Goal: Transaction & Acquisition: Purchase product/service

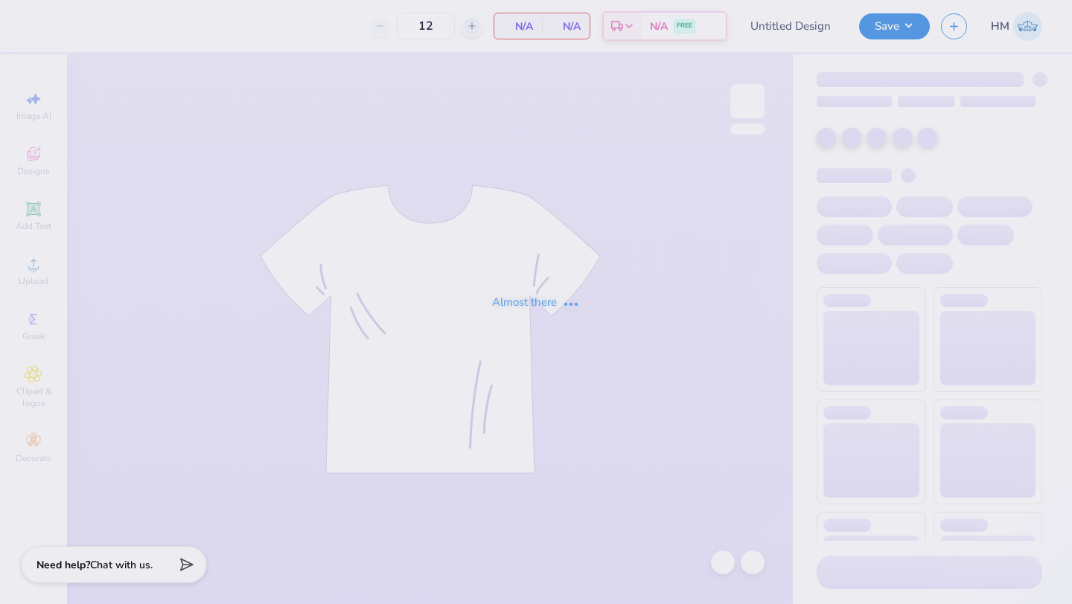
type input "SDT COB Bid Day Design"
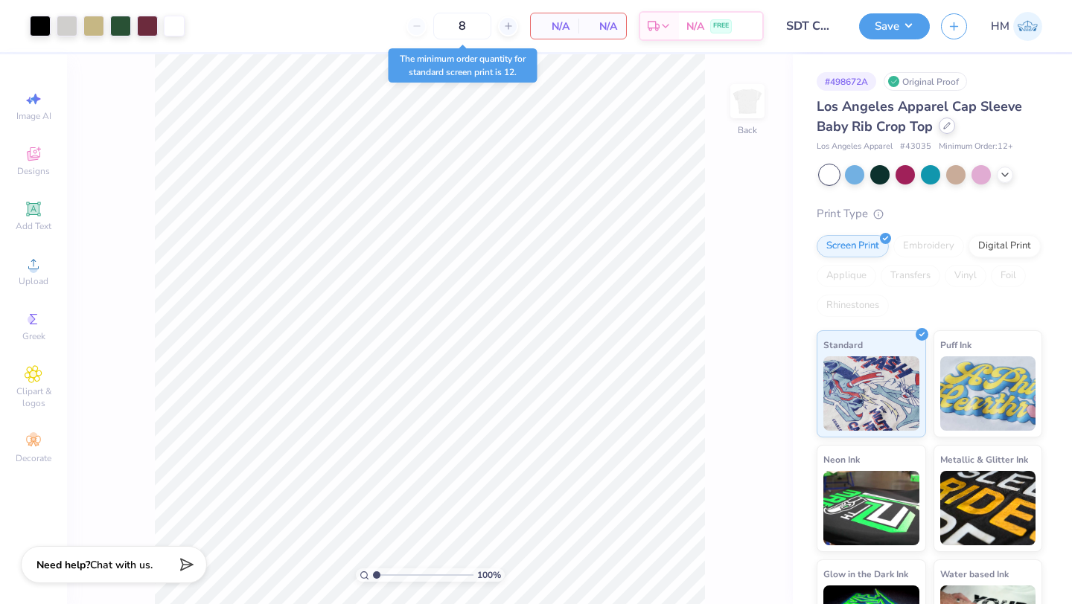
click at [944, 129] on icon at bounding box center [946, 125] width 7 height 7
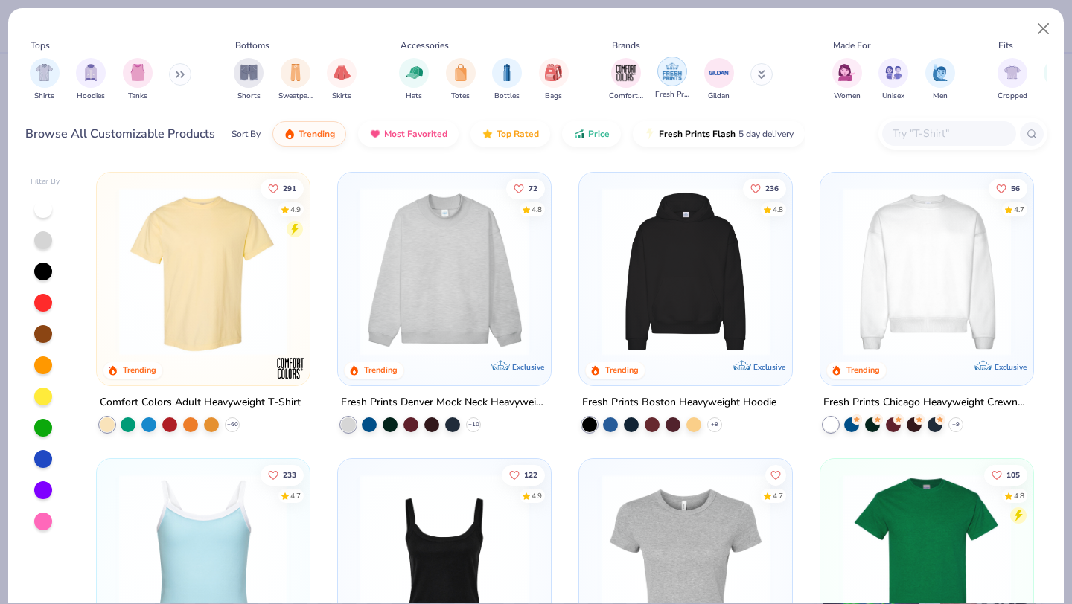
click at [671, 77] on img "filter for Fresh Prints" at bounding box center [672, 71] width 22 height 22
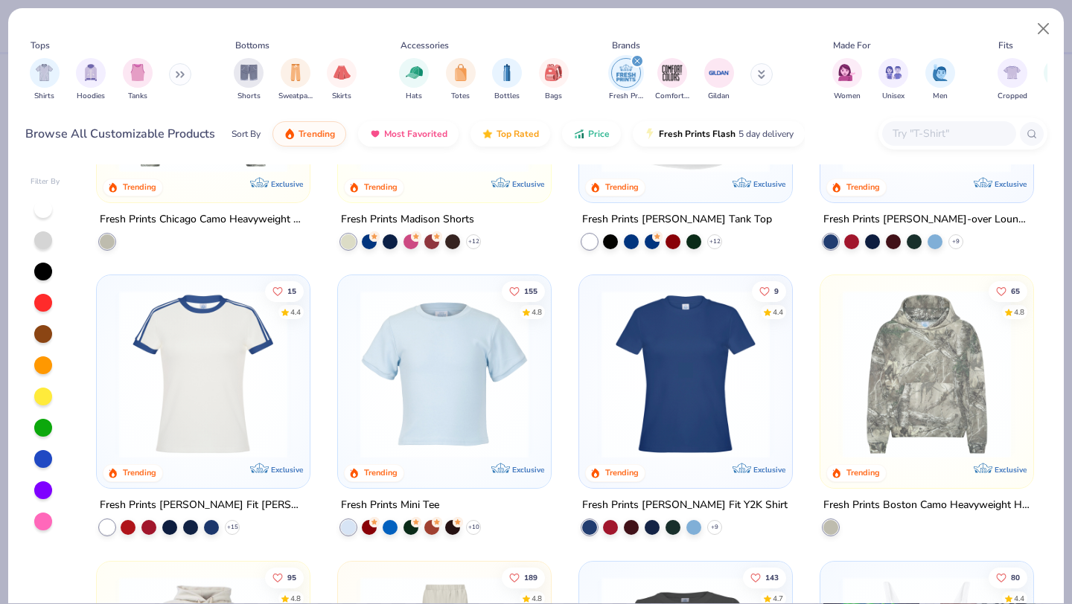
scroll to position [764, 0]
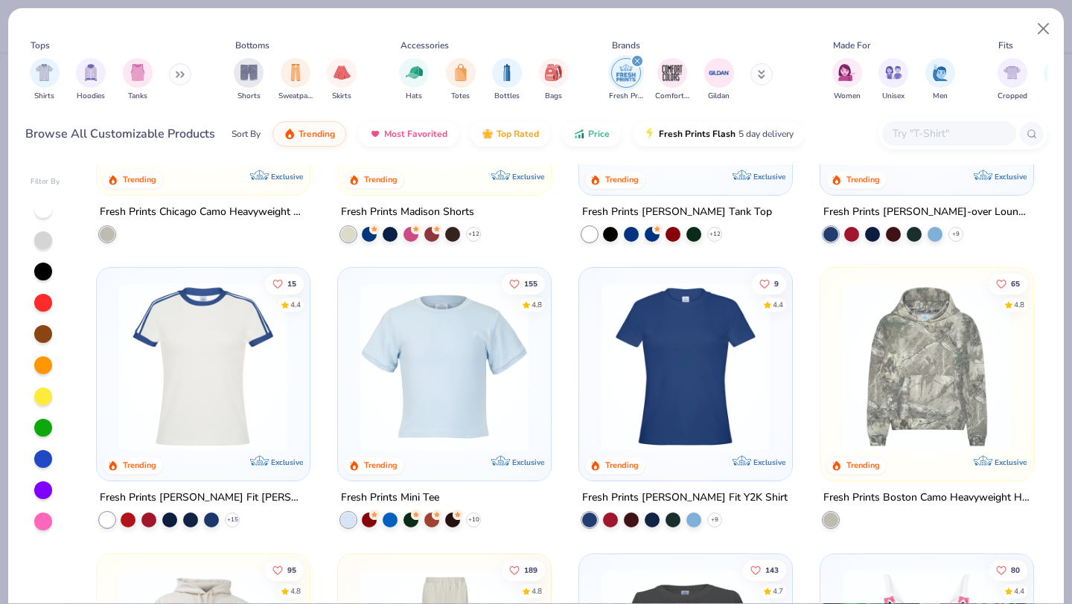
click at [472, 376] on img at bounding box center [444, 367] width 183 height 168
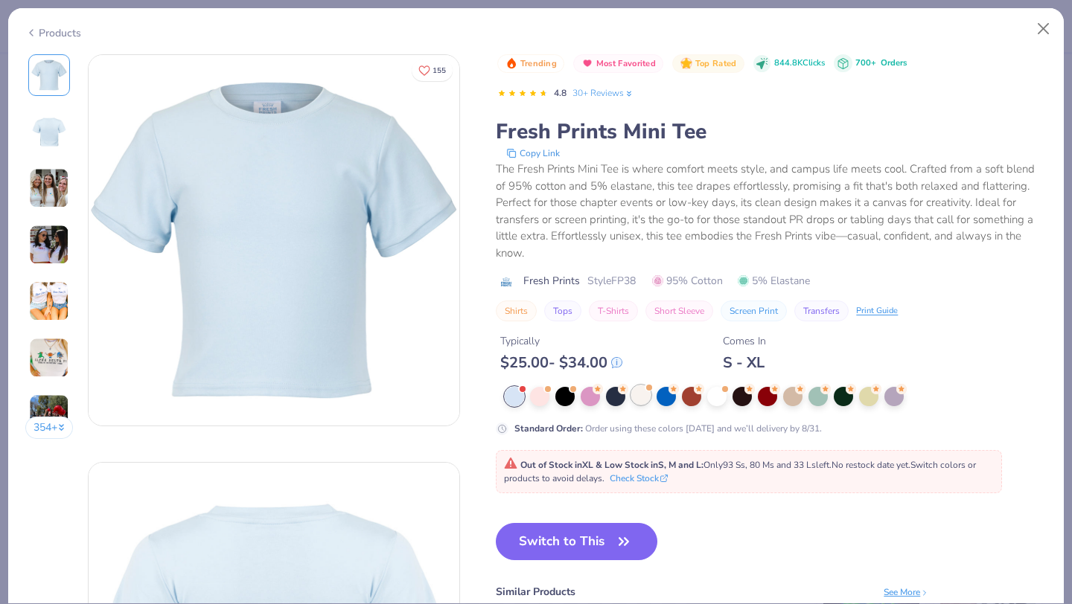
click at [649, 401] on div at bounding box center [640, 395] width 19 height 19
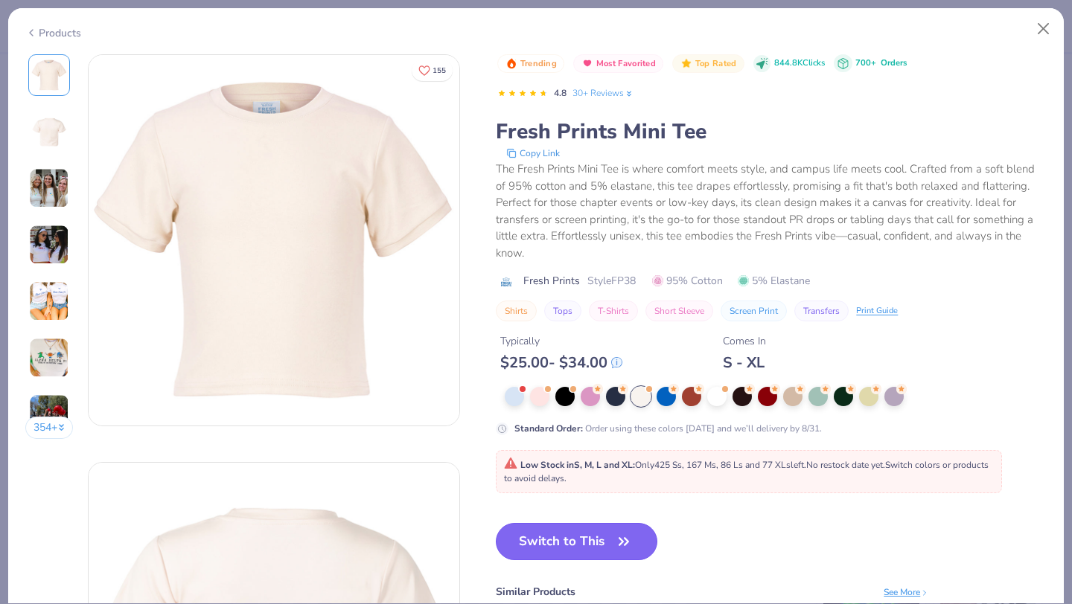
click at [601, 543] on button "Switch to This" at bounding box center [576, 541] width 161 height 37
type input "50"
type textarea "x"
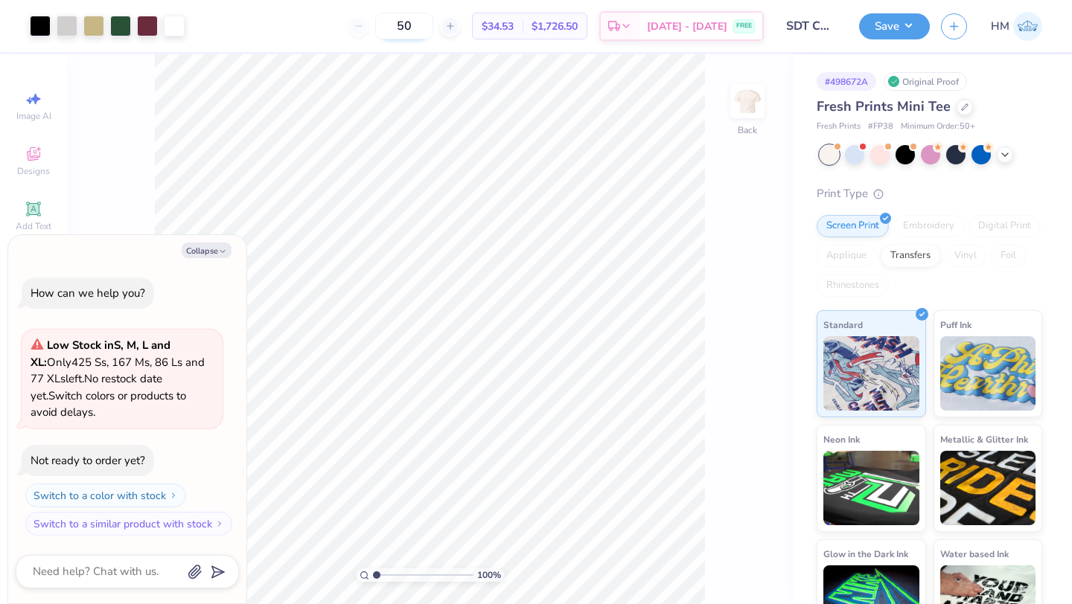
click at [423, 28] on input "50" at bounding box center [404, 26] width 58 height 27
type input "5"
type input "85"
click at [1002, 156] on icon at bounding box center [1005, 153] width 12 height 12
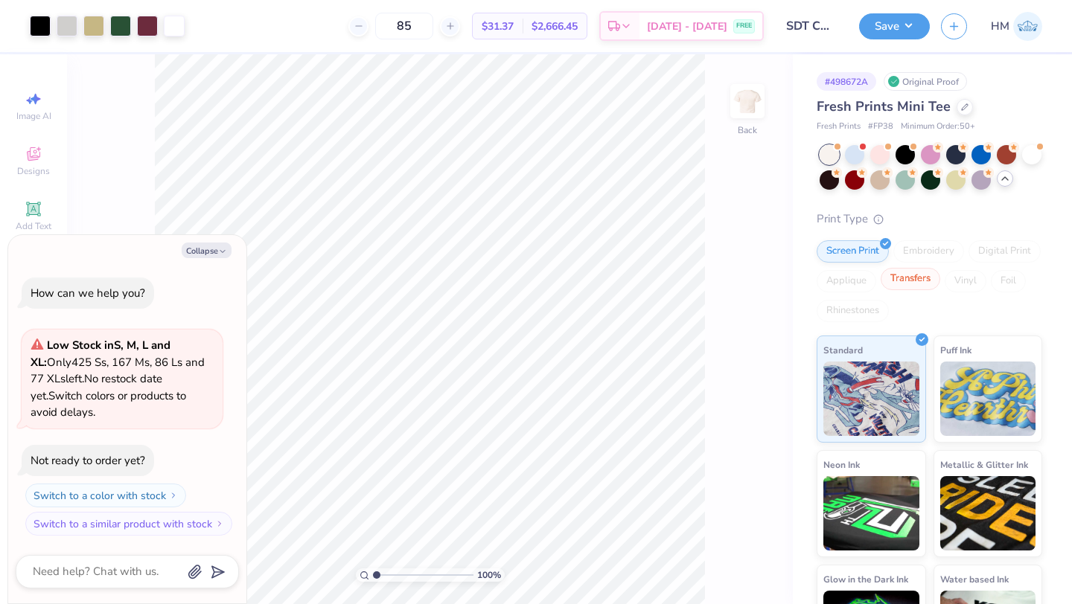
click at [1040, 145] on div at bounding box center [1040, 147] width 6 height 6
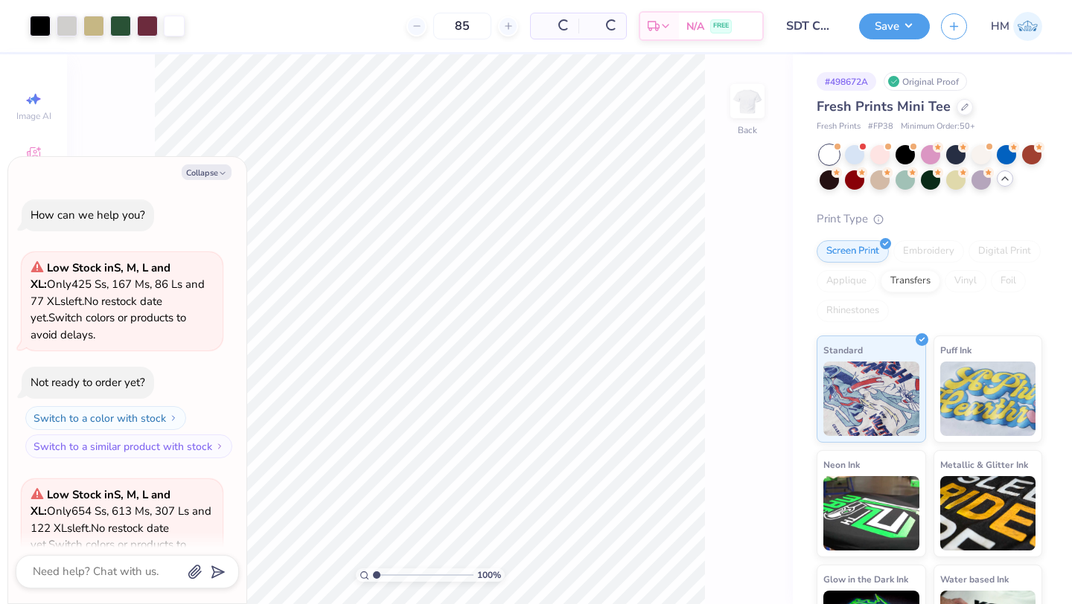
scroll to position [149, 0]
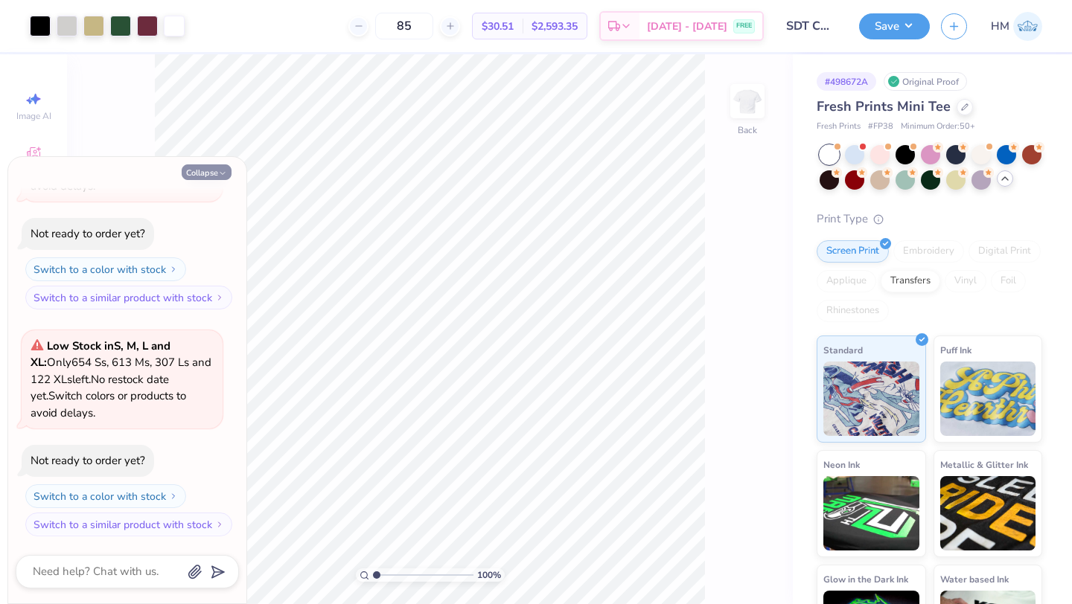
click at [217, 177] on button "Collapse" at bounding box center [207, 172] width 50 height 16
type textarea "x"
